Goal: Information Seeking & Learning: Check status

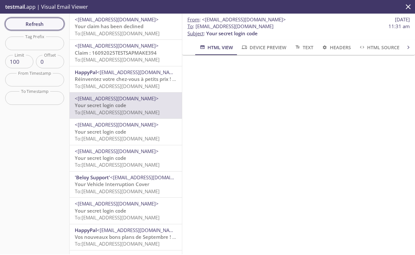
click at [47, 22] on span "Refresh" at bounding box center [34, 24] width 49 height 8
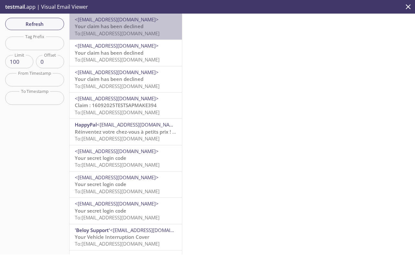
click at [141, 33] on span "To: [EMAIL_ADDRESS][DOMAIN_NAME]" at bounding box center [117, 33] width 85 height 6
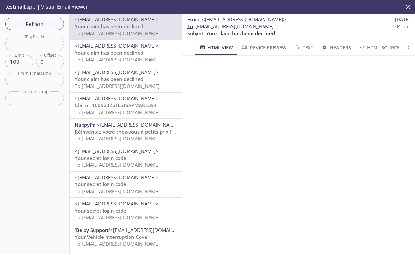
scroll to position [202, 0]
click at [107, 50] on span "Your claim has been declined" at bounding box center [109, 53] width 69 height 6
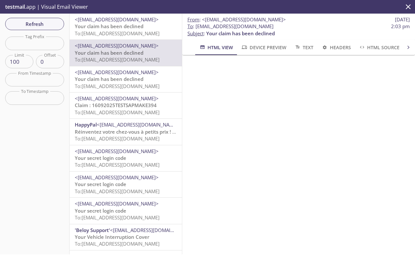
scroll to position [176, 0]
click at [102, 80] on span "Your claim has been declined" at bounding box center [109, 79] width 69 height 6
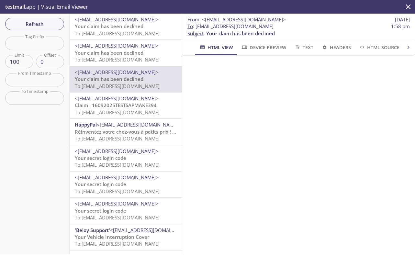
scroll to position [166, 0]
click at [142, 103] on span "Claim : 16092025TESTSAPMAKE394" at bounding box center [116, 105] width 82 height 6
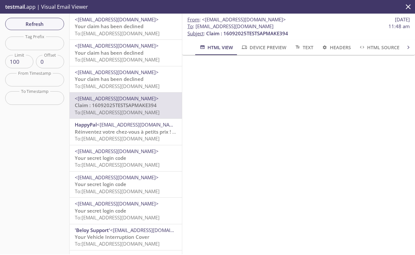
scroll to position [210, 0]
click at [140, 137] on span "To: [EMAIL_ADDRESS][DOMAIN_NAME]" at bounding box center [117, 138] width 85 height 6
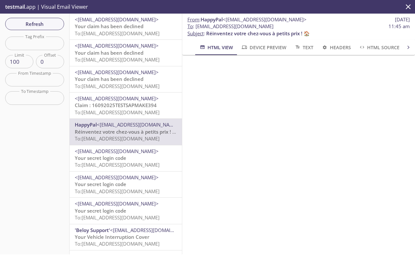
click at [115, 29] on span "Your claim has been declined" at bounding box center [109, 26] width 69 height 6
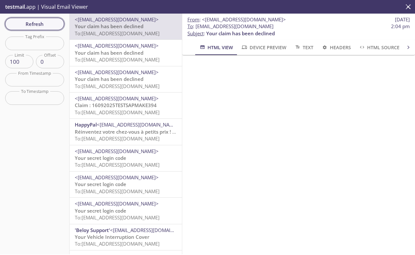
click at [40, 22] on span "Refresh" at bounding box center [34, 24] width 49 height 8
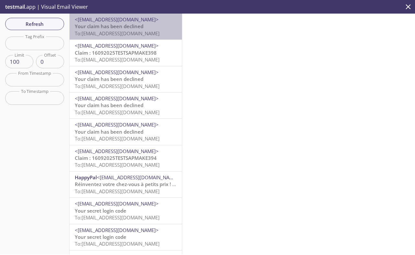
click at [103, 32] on span "To: [EMAIL_ADDRESS][DOMAIN_NAME]" at bounding box center [117, 33] width 85 height 6
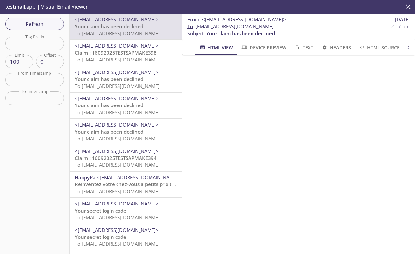
click at [109, 48] on span "<[EMAIL_ADDRESS][DOMAIN_NAME]>" at bounding box center [117, 45] width 84 height 6
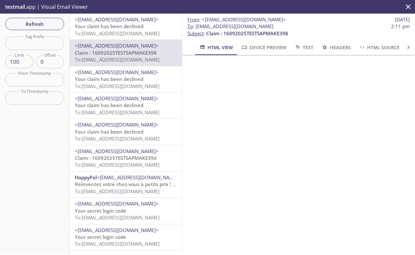
scroll to position [158, 0]
click at [41, 24] on span "Refresh" at bounding box center [34, 24] width 49 height 8
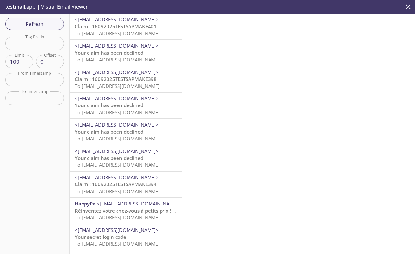
click at [122, 40] on div "<[EMAIL_ADDRESS][DOMAIN_NAME]> Your claim has been declined To: [EMAIL_ADDRESS]…" at bounding box center [126, 53] width 112 height 26
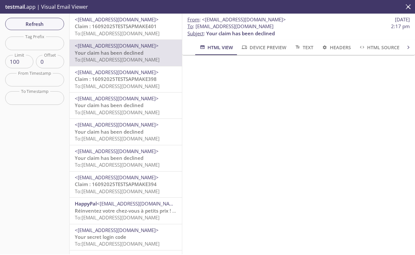
click at [120, 28] on span "Claim : 16092025TESTSAPMAKE401" at bounding box center [116, 26] width 82 height 6
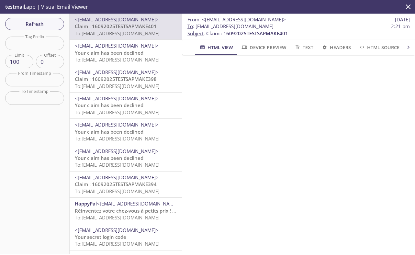
scroll to position [145, 0]
click at [46, 16] on div "Refresh Filters Tag Prefix Tag Prefix Limit 100 Limit Offset 0 Offset From Time…" at bounding box center [35, 134] width 70 height 241
click at [52, 20] on span "Refresh" at bounding box center [34, 24] width 49 height 8
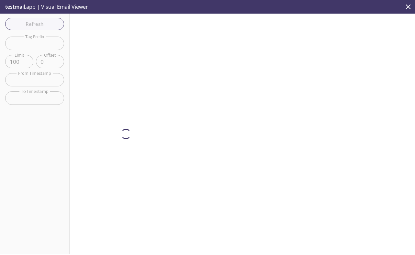
click at [127, 39] on div at bounding box center [126, 134] width 113 height 241
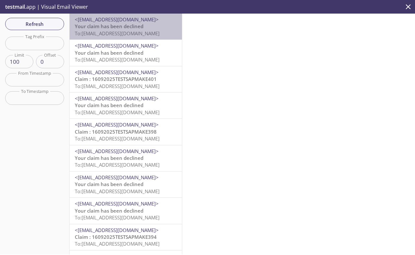
click at [129, 28] on span "Your claim has been declined" at bounding box center [109, 26] width 69 height 6
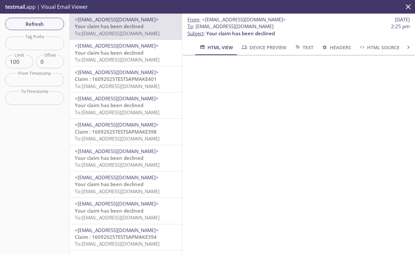
scroll to position [147, 0]
